Goal: Book appointment/travel/reservation

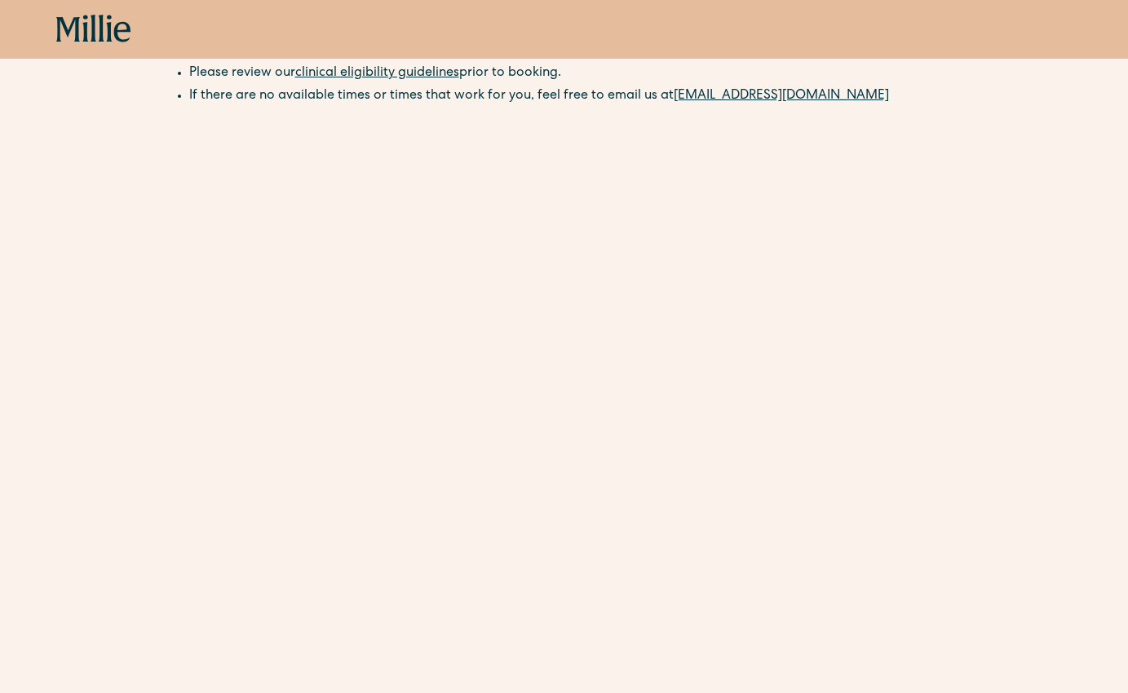
scroll to position [272, 0]
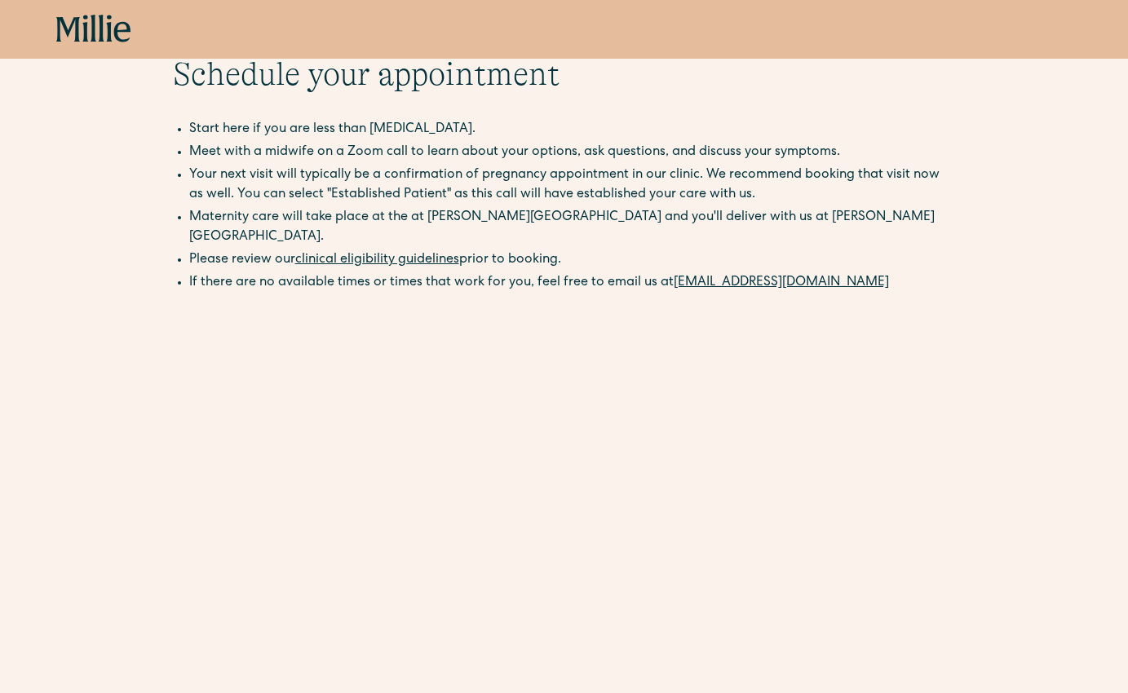
scroll to position [219, 0]
